Goal: Transaction & Acquisition: Subscribe to service/newsletter

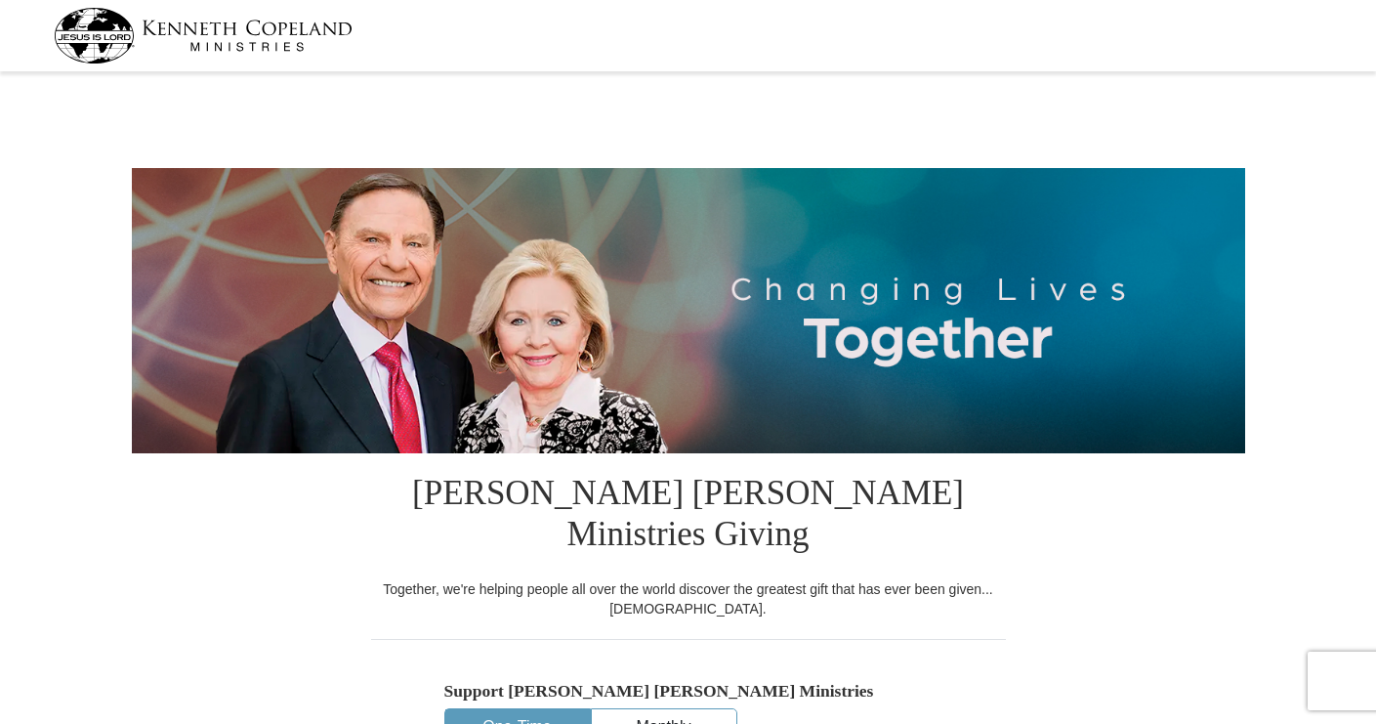
select select "MN"
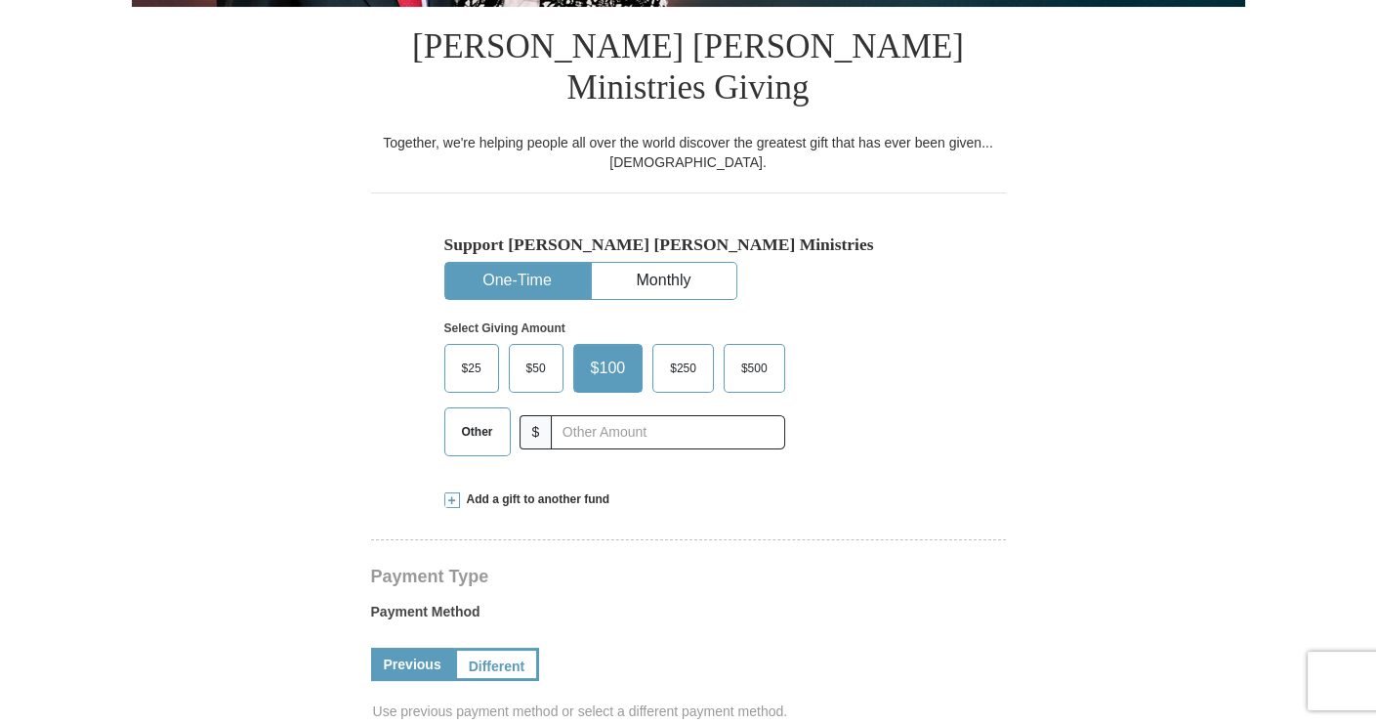
scroll to position [482, 0]
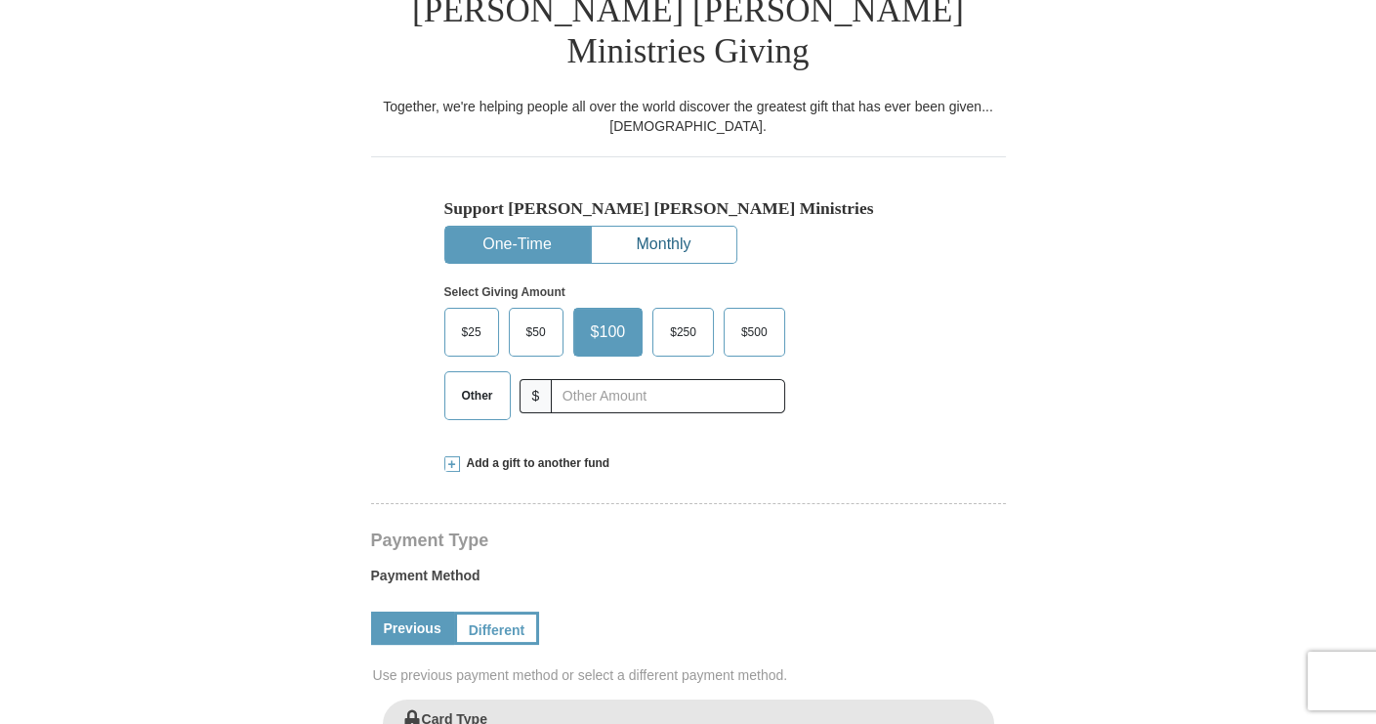
click at [665, 227] on button "Monthly" at bounding box center [664, 245] width 145 height 36
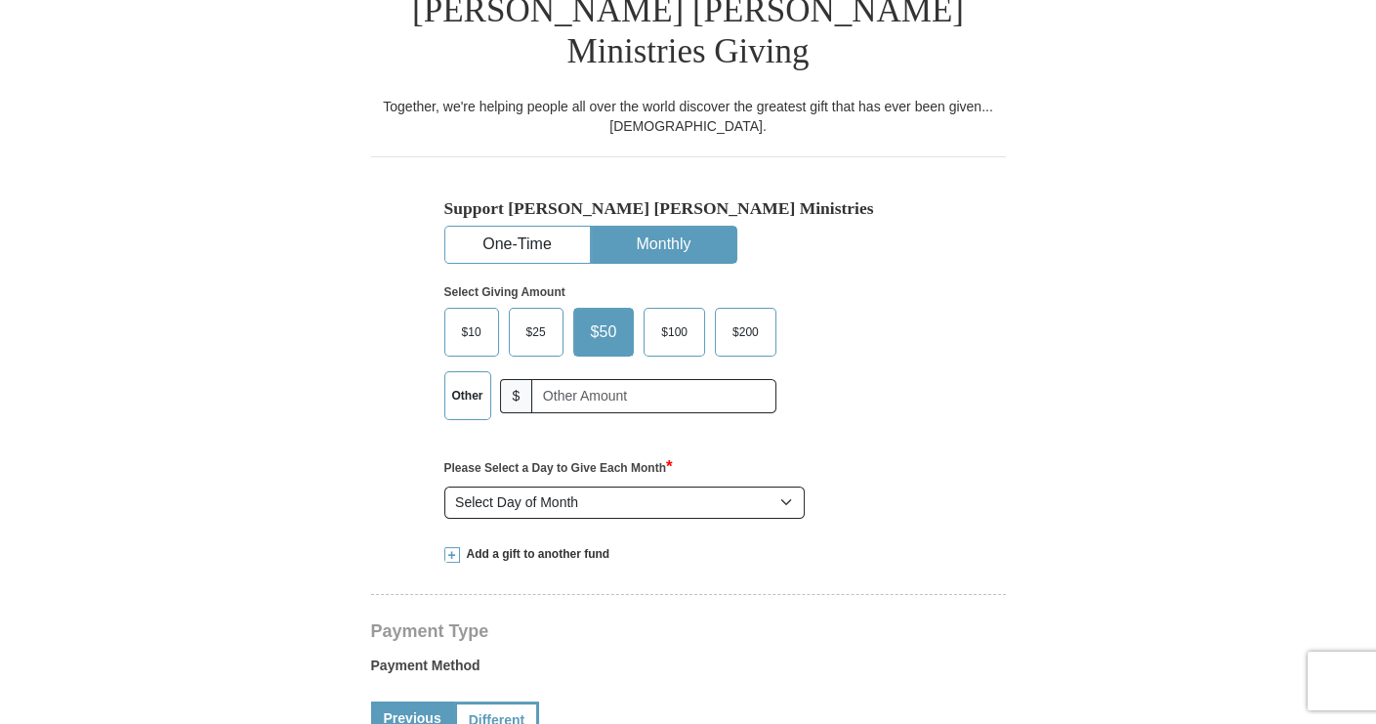
click at [531, 317] on span "$25" at bounding box center [536, 331] width 39 height 29
click at [0, 0] on input "$25" at bounding box center [0, 0] width 0 height 0
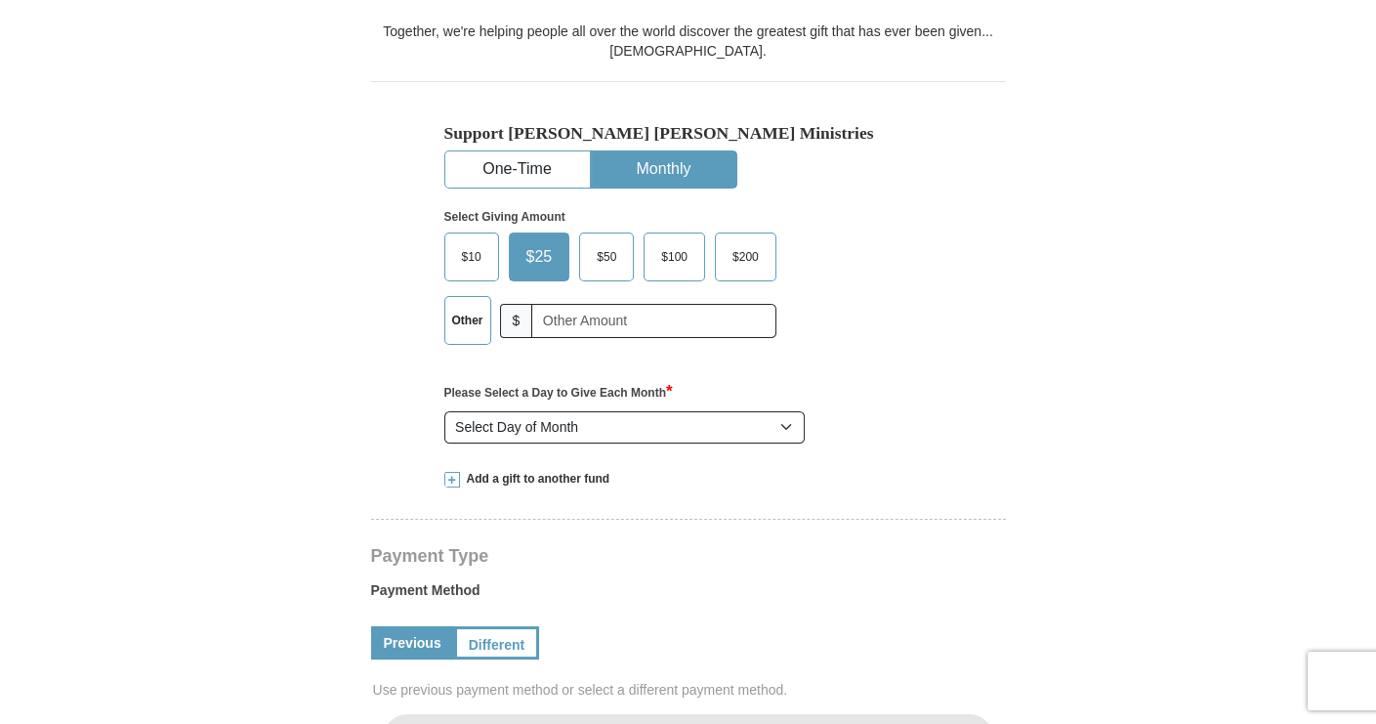
scroll to position [603, 0]
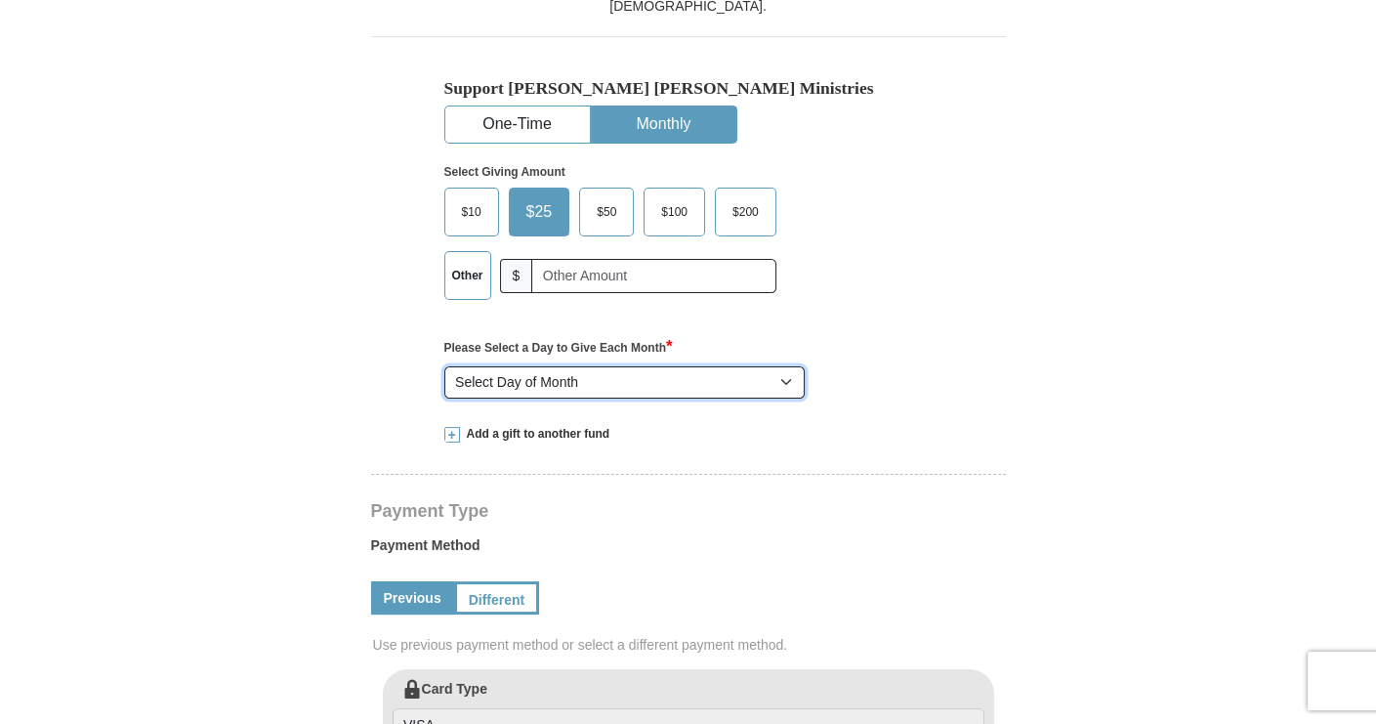
click at [783, 366] on select "Select Day of Month 1 2 3 4 5 6 7 8 9 10 11 12 13 14 15 16 17 18 19 20 21 22 23…" at bounding box center [624, 382] width 361 height 33
select select "1"
click at [444, 366] on select "Select Day of Month 1 2 3 4 5 6 7 8 9 10 11 12 13 14 15 16 17 18 19 20 21 22 23…" at bounding box center [624, 382] width 361 height 33
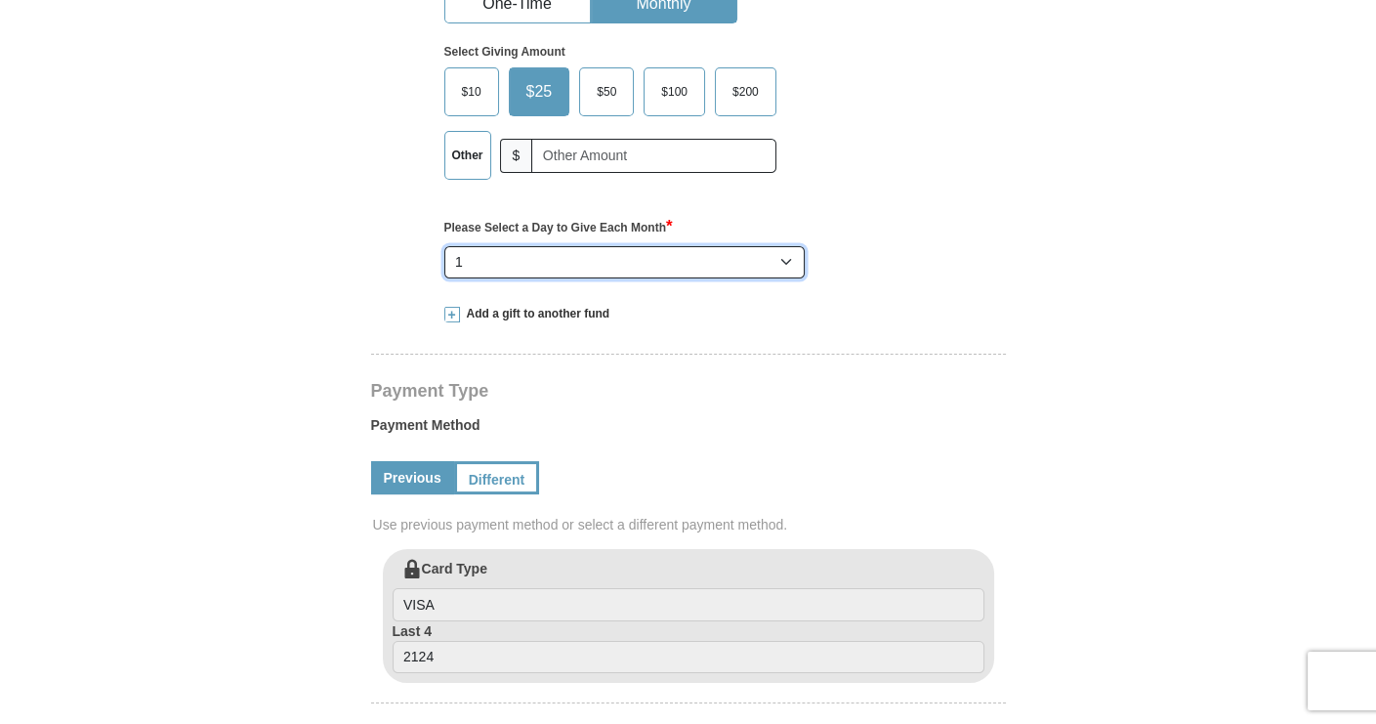
scroll to position [844, 0]
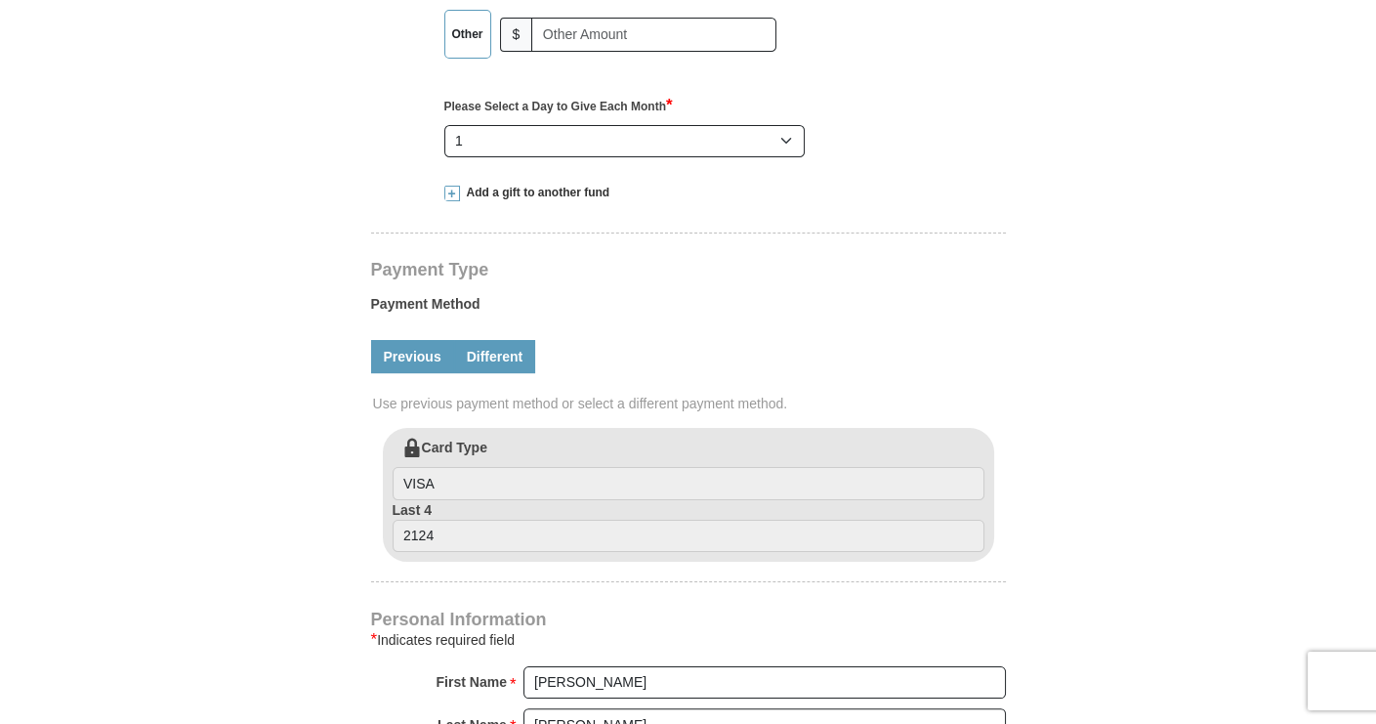
click at [487, 340] on link "Different" at bounding box center [495, 356] width 82 height 33
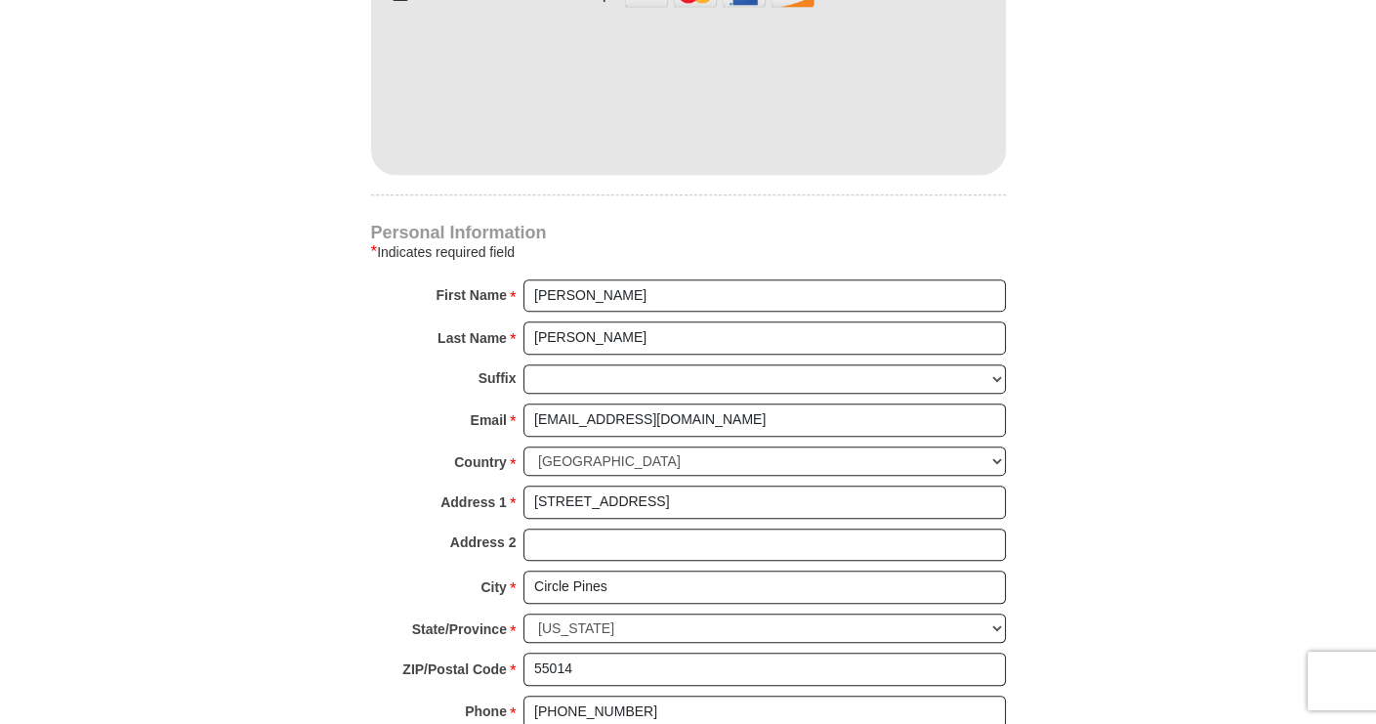
scroll to position [1446, 0]
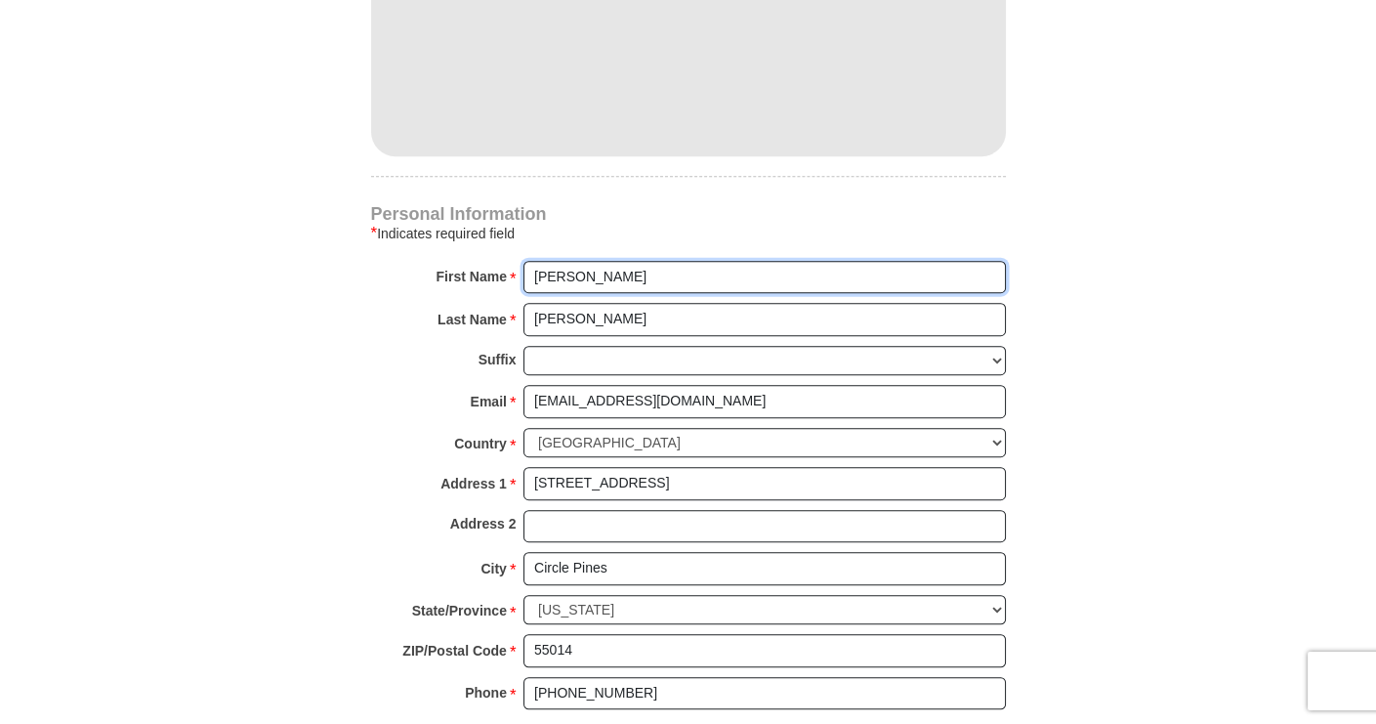
click at [568, 261] on input "[PERSON_NAME]" at bounding box center [764, 277] width 482 height 33
click at [812, 261] on input "[PERSON_NAME]" at bounding box center [764, 277] width 482 height 33
type input "[PERSON_NAME]"
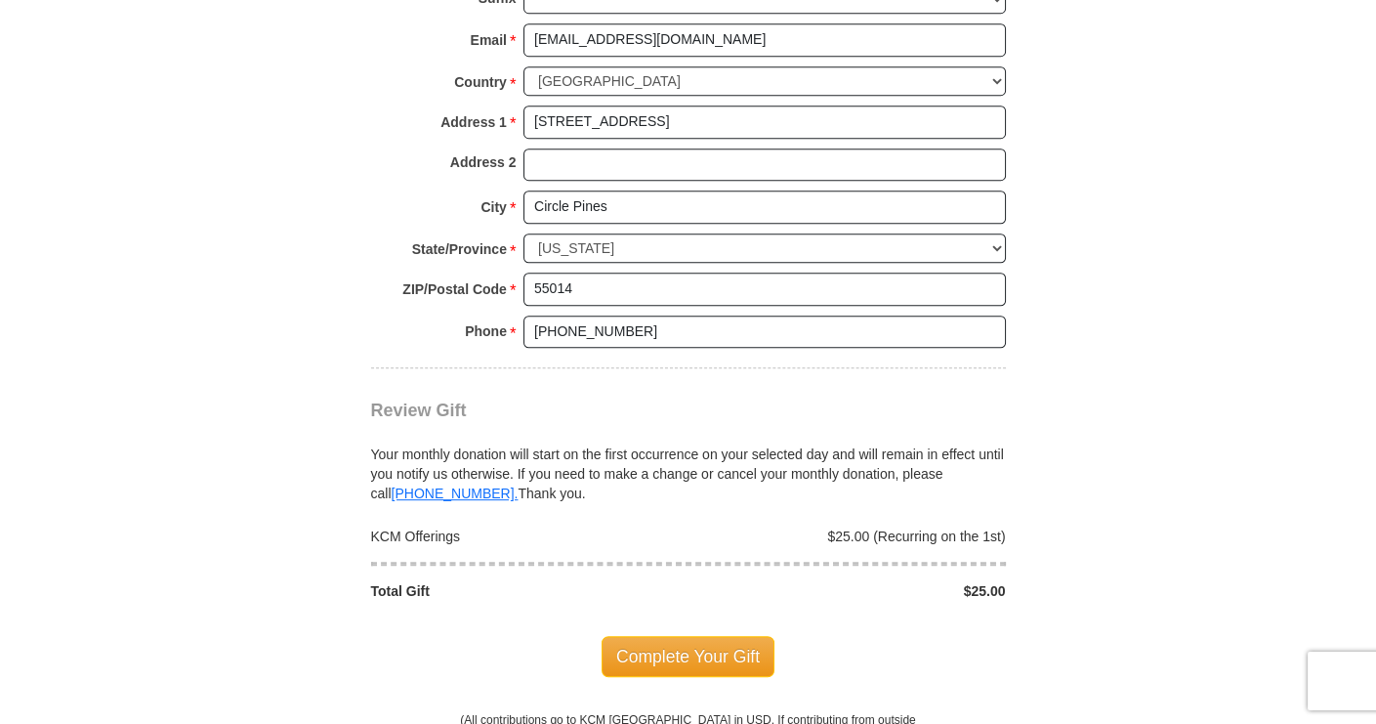
scroll to position [1929, 0]
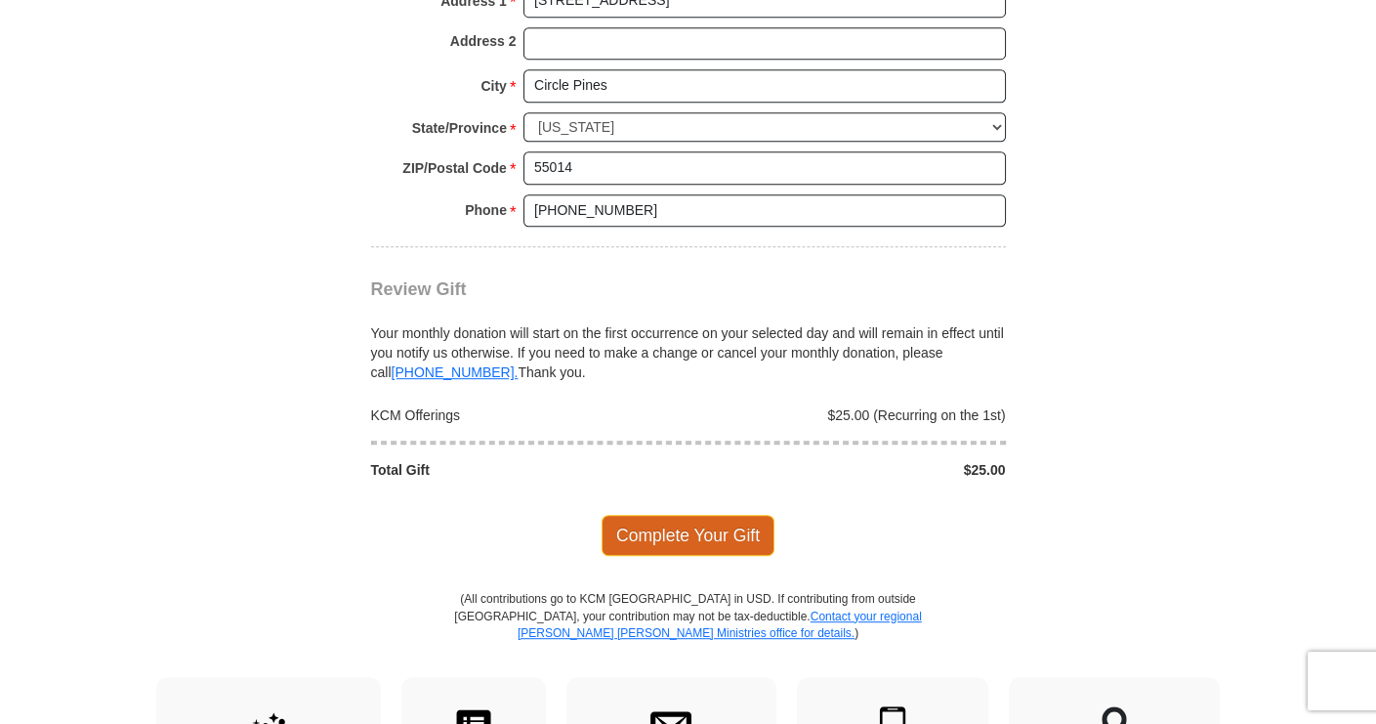
click at [685, 515] on span "Complete Your Gift" at bounding box center [688, 535] width 173 height 41
